Goal: Information Seeking & Learning: Learn about a topic

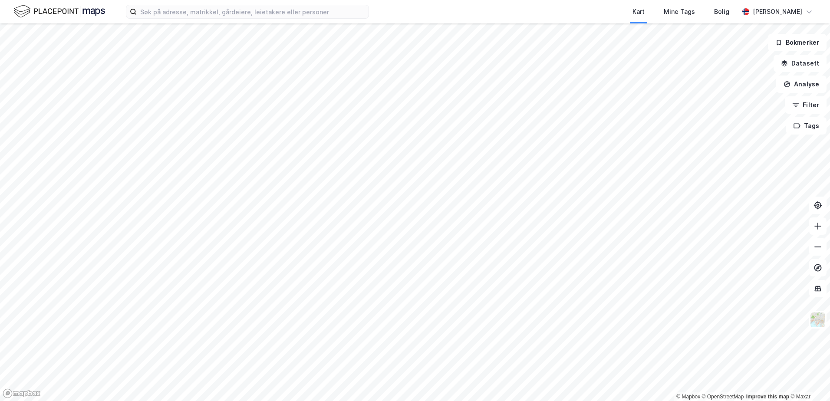
click at [203, 20] on div "Kart Mine Tags Bolig [PERSON_NAME]" at bounding box center [415, 11] width 830 height 23
click at [211, 16] on input at bounding box center [253, 11] width 232 height 13
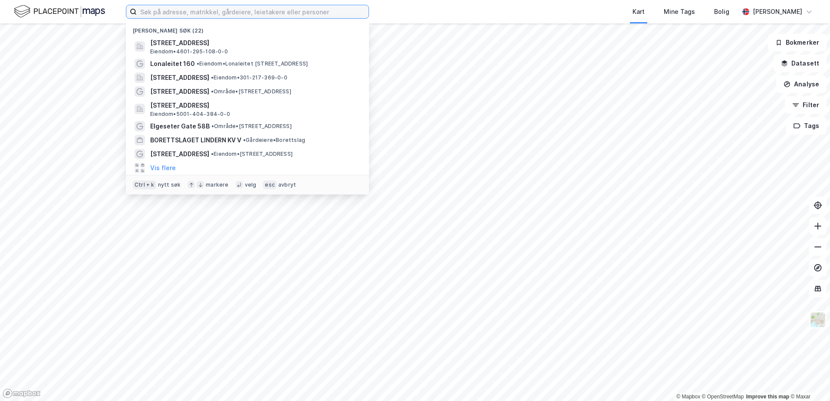
paste input "1103-14/1793"
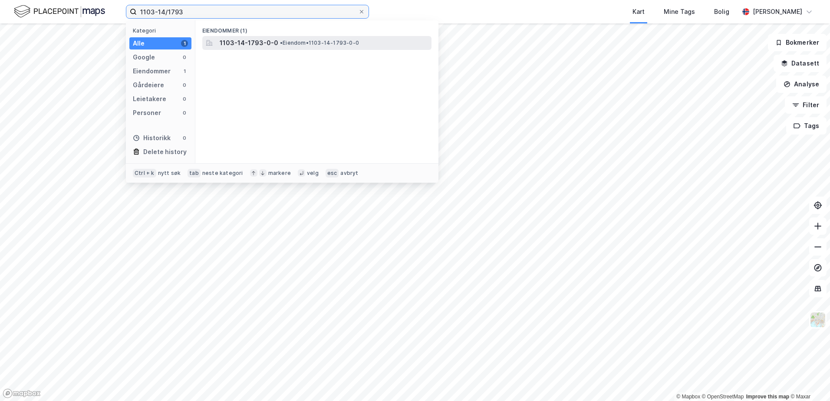
type input "1103-14/1793"
click at [244, 42] on span "1103-14-1793-0-0" at bounding box center [249, 43] width 59 height 10
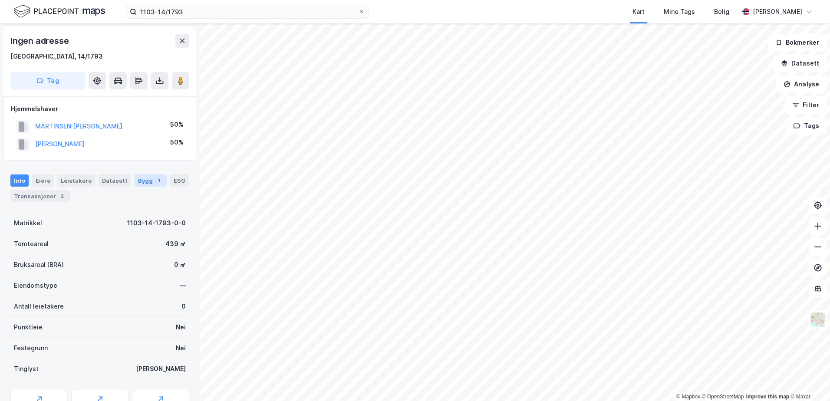
click at [140, 182] on div "Bygg 1" at bounding box center [150, 180] width 32 height 12
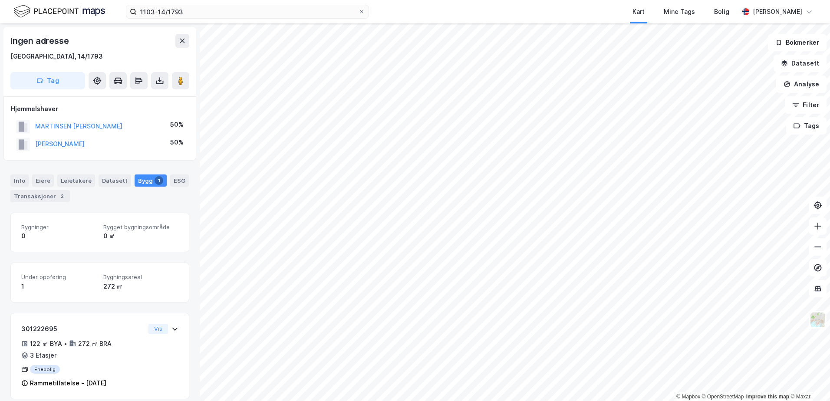
scroll to position [9, 0]
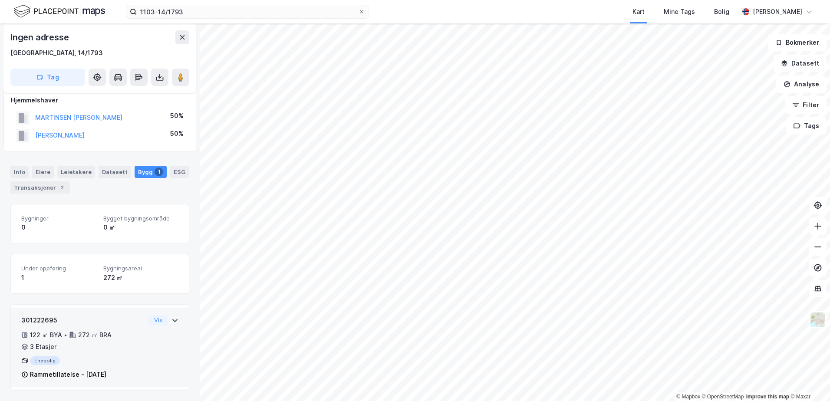
click at [171, 317] on icon at bounding box center [174, 320] width 7 height 7
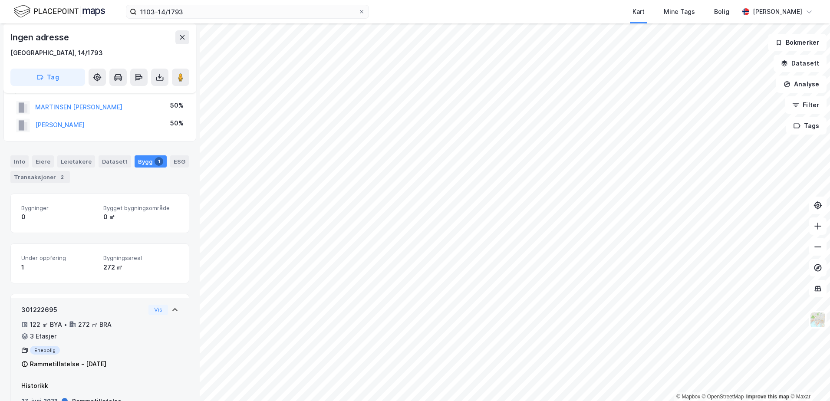
scroll to position [49, 0]
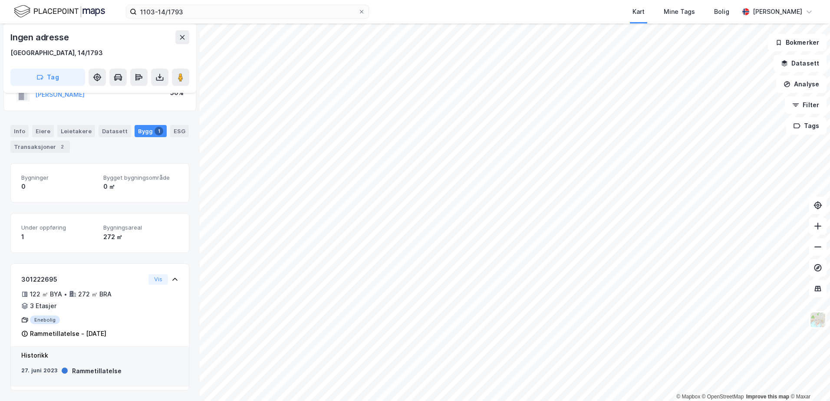
click at [191, 328] on div "Ingen adresse [GEOGRAPHIC_DATA], 14/1793 Tag Hjemmelshaver MARTINSEN [PERSON_NA…" at bounding box center [100, 211] width 200 height 377
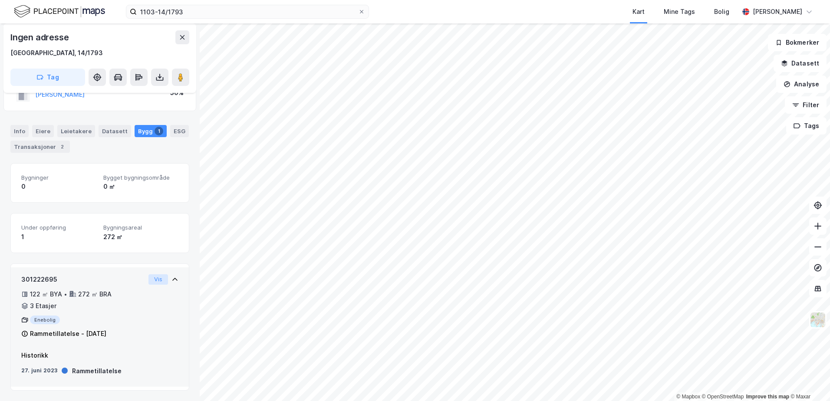
click at [149, 281] on button "Vis" at bounding box center [158, 279] width 20 height 10
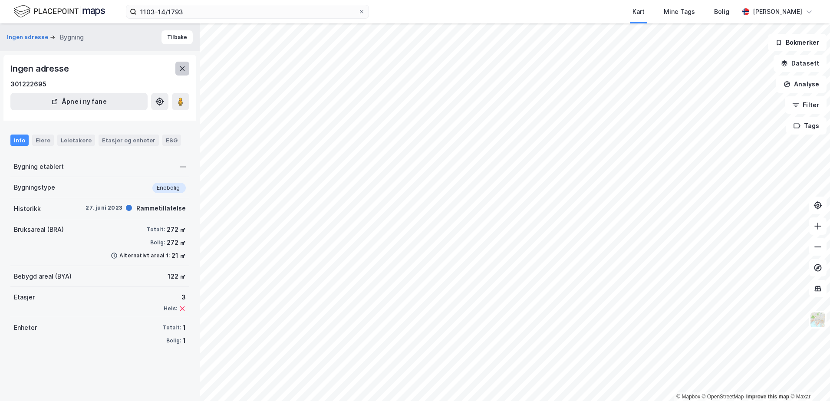
click at [180, 68] on icon at bounding box center [182, 68] width 7 height 7
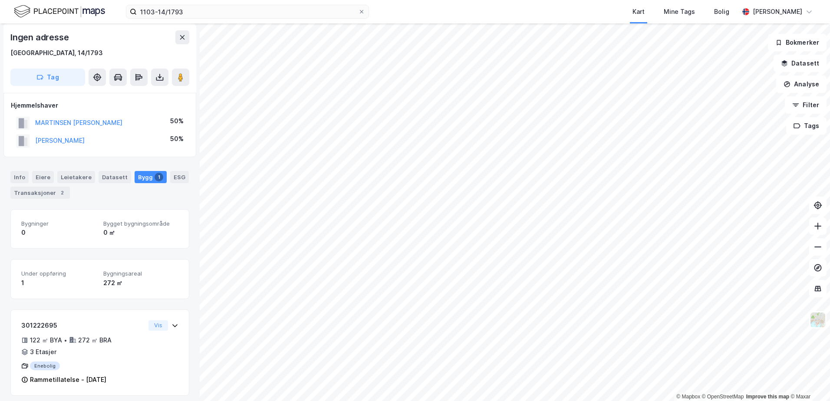
scroll to position [9, 0]
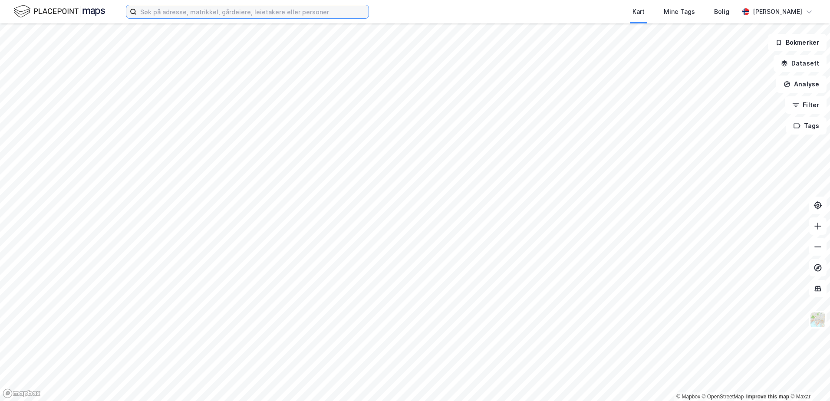
click at [305, 8] on input at bounding box center [253, 11] width 232 height 13
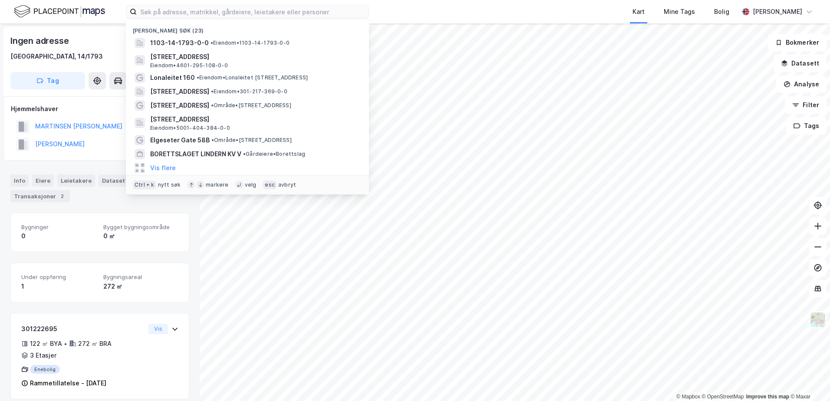
click at [417, 7] on div "Kart Mine Tags Bolig" at bounding box center [574, 11] width 328 height 23
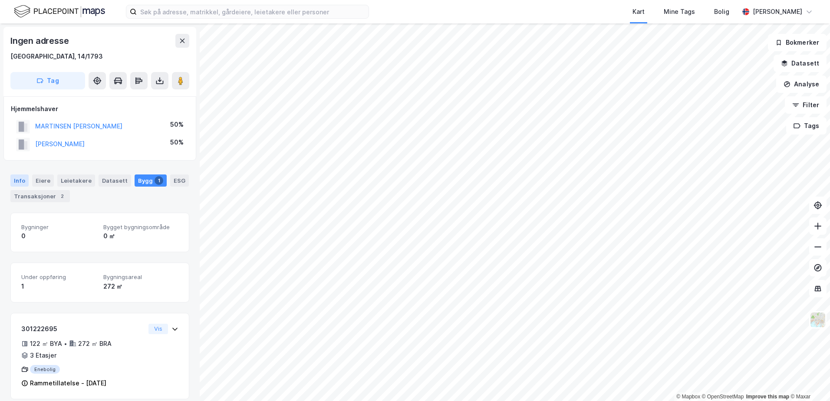
click at [16, 179] on div "Info" at bounding box center [19, 180] width 18 height 12
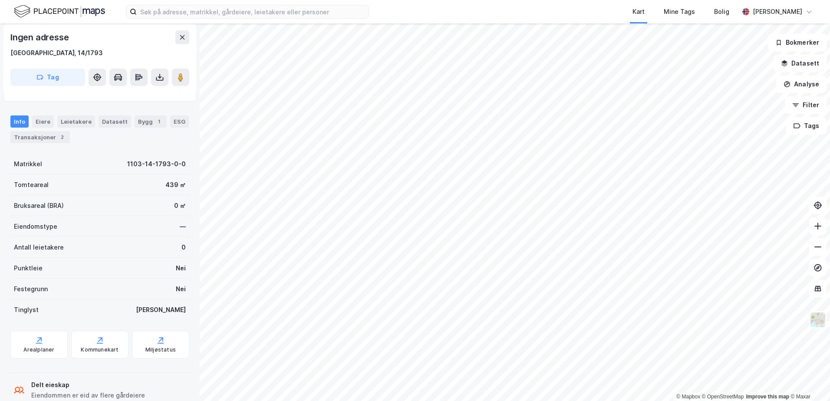
scroll to position [80, 0]
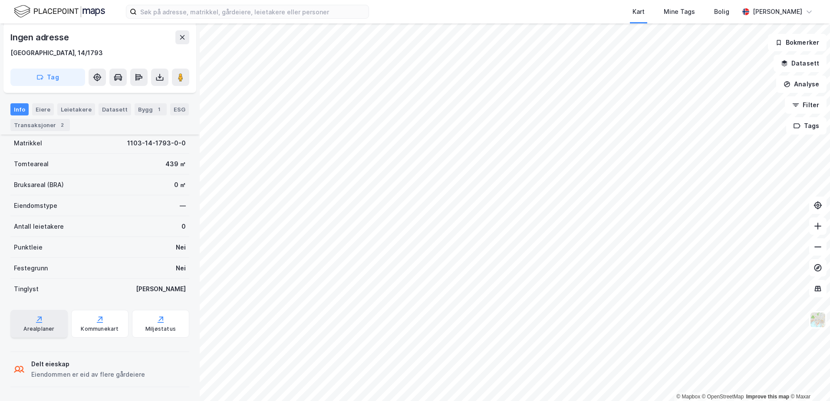
click at [47, 322] on div "Arealplaner" at bounding box center [38, 324] width 57 height 28
click at [100, 327] on div "Kommunekart" at bounding box center [100, 328] width 38 height 7
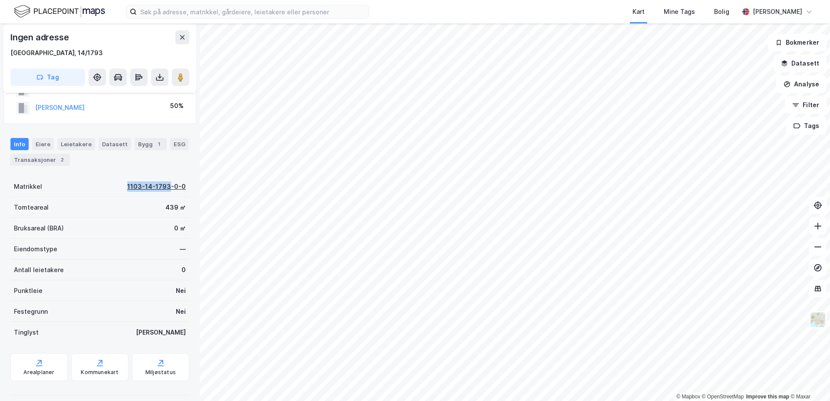
drag, startPoint x: 119, startPoint y: 188, endPoint x: 166, endPoint y: 186, distance: 46.5
click at [166, 186] on div "Matrikkel 1103-14-1793-0-0" at bounding box center [99, 186] width 179 height 21
